Goal: Task Accomplishment & Management: Complete application form

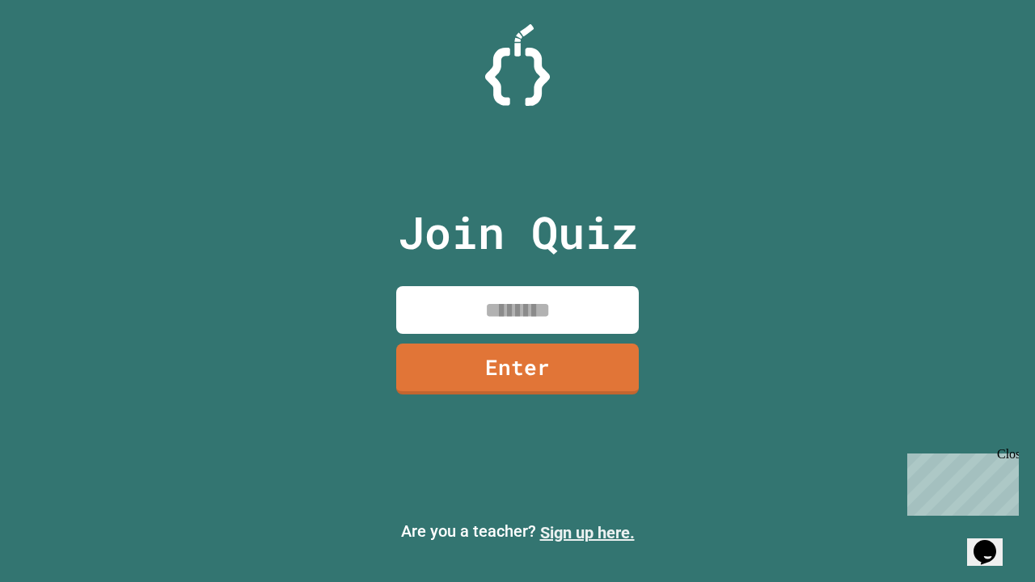
click at [587, 533] on link "Sign up here." at bounding box center [587, 532] width 95 height 19
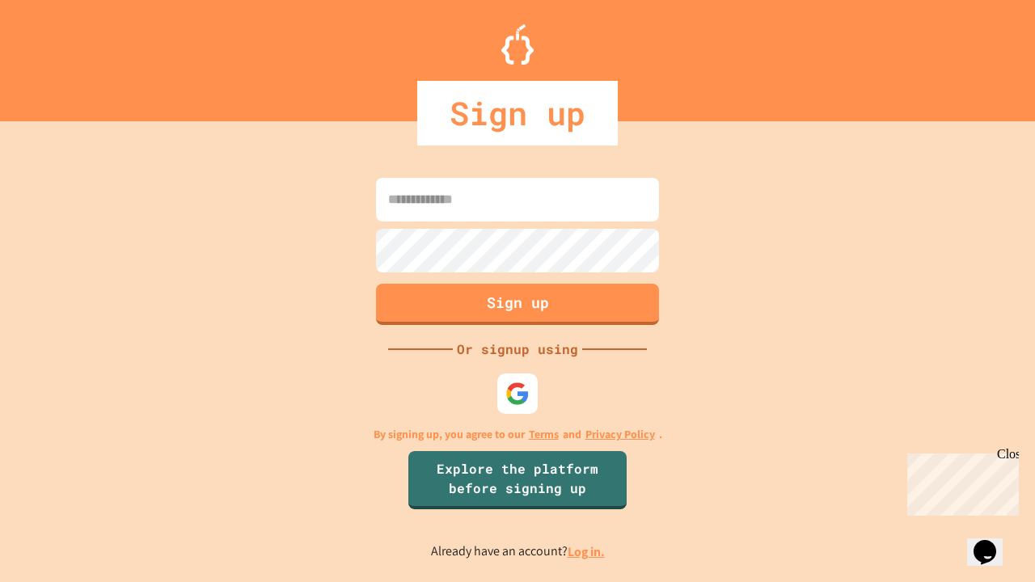
click at [587, 551] on link "Log in." at bounding box center [586, 551] width 37 height 17
